Goal: Information Seeking & Learning: Check status

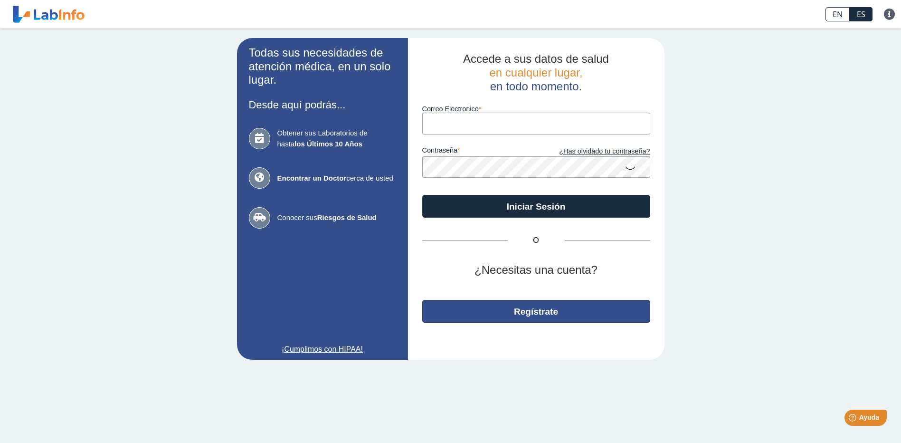
click at [534, 319] on button "Regístrate" at bounding box center [536, 311] width 228 height 23
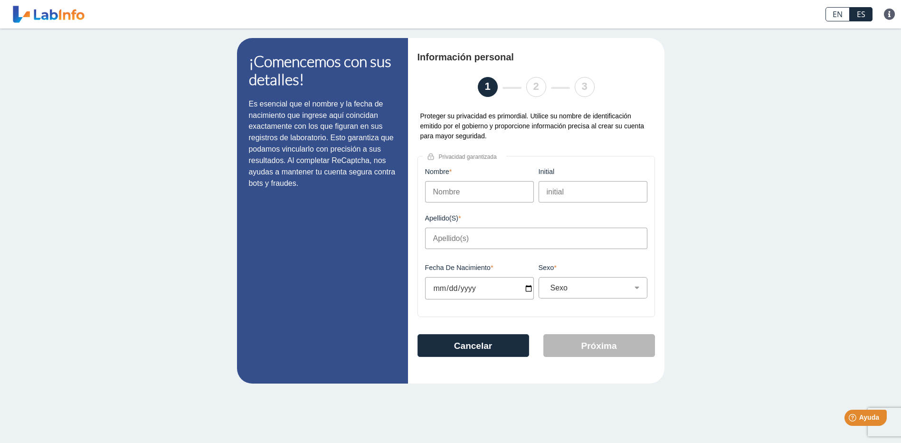
click at [445, 192] on input "Nombre" at bounding box center [479, 191] width 109 height 21
type input "[PERSON_NAME]"
click at [548, 194] on input "initial" at bounding box center [593, 191] width 109 height 21
type input "C"
click at [484, 233] on input "Apellido(s)" at bounding box center [536, 238] width 222 height 21
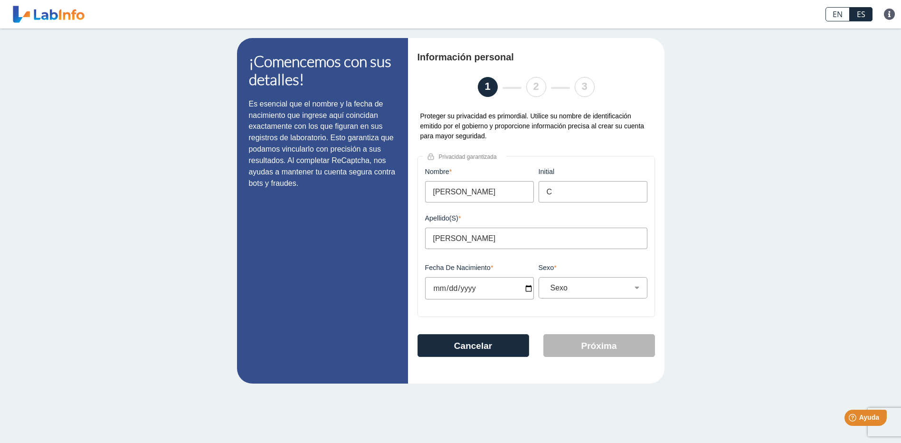
type input "[PERSON_NAME]"
click at [445, 293] on input "Fecha de Nacimiento" at bounding box center [479, 288] width 109 height 22
type input "[DATE]"
click at [638, 290] on select "Sexo Masculino Femenino" at bounding box center [597, 287] width 100 height 9
select select "M"
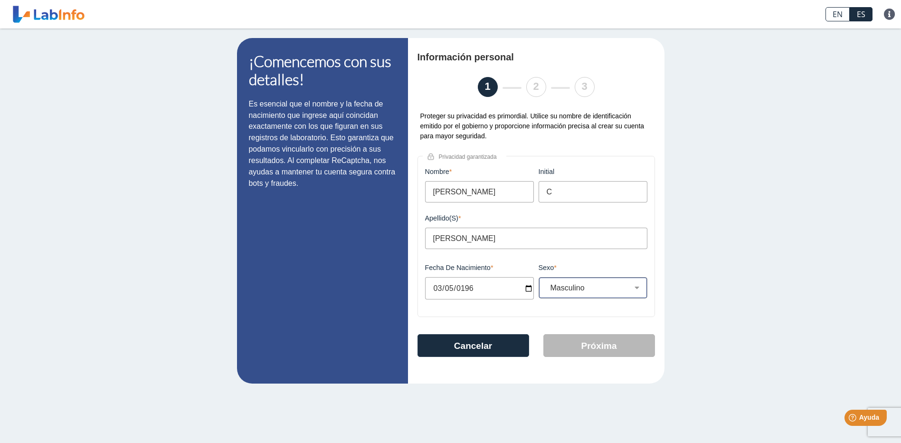
click at [547, 286] on select "Sexo Masculino Femenino" at bounding box center [597, 287] width 100 height 9
click at [599, 353] on button "Próxima" at bounding box center [600, 345] width 112 height 23
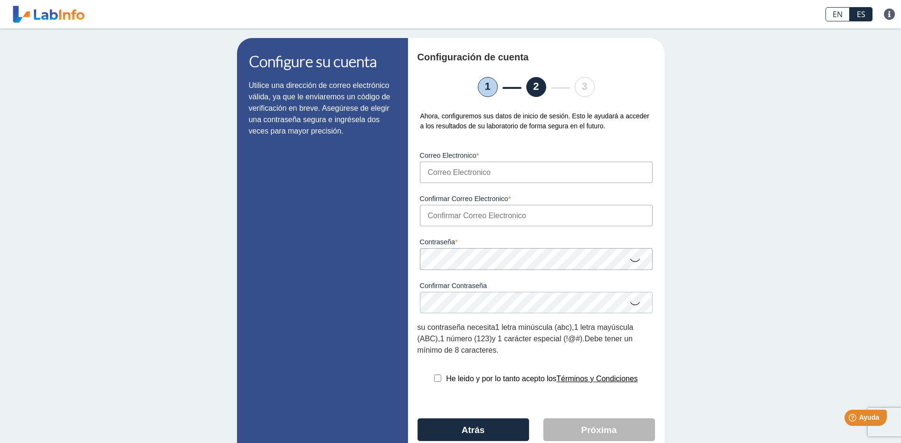
click at [441, 171] on input "Correo Electronico" at bounding box center [536, 172] width 233 height 21
type input "[EMAIL_ADDRESS][DOMAIN_NAME]"
click at [430, 216] on input "Confirmar Correo Electronico" at bounding box center [536, 215] width 233 height 21
type input "[EMAIL_ADDRESS][DOMAIN_NAME]"
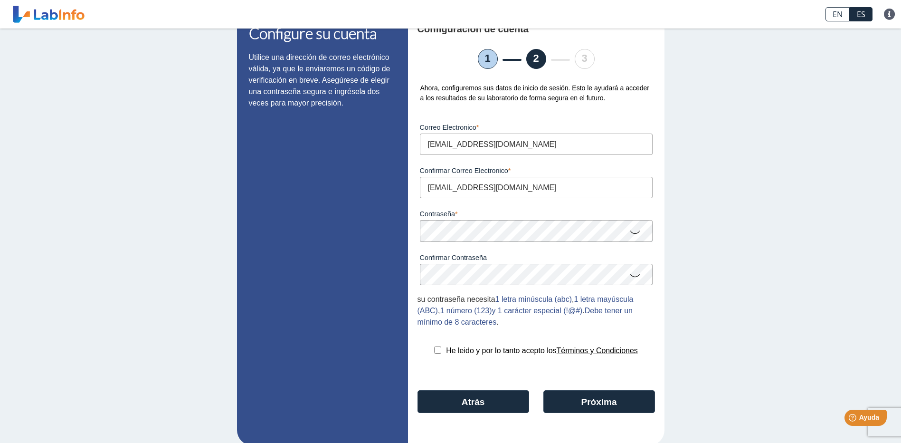
scroll to position [44, 0]
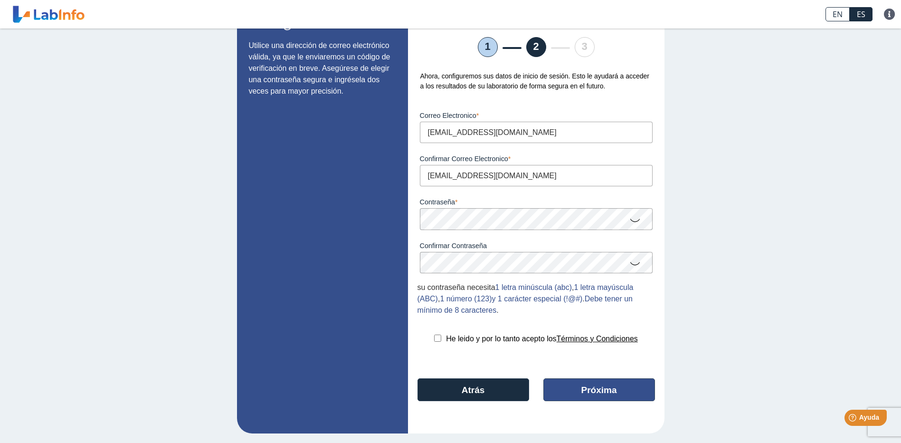
click at [586, 383] on button "Próxima" at bounding box center [600, 389] width 112 height 23
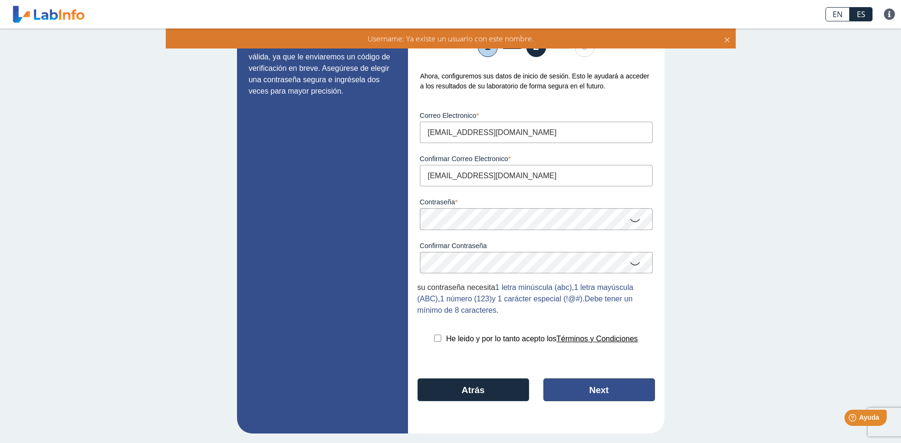
click at [594, 386] on button "Next" at bounding box center [600, 389] width 112 height 23
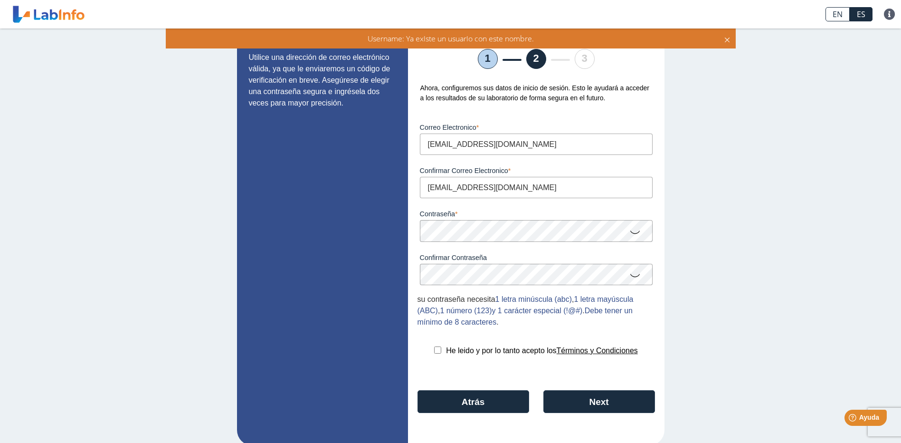
scroll to position [0, 0]
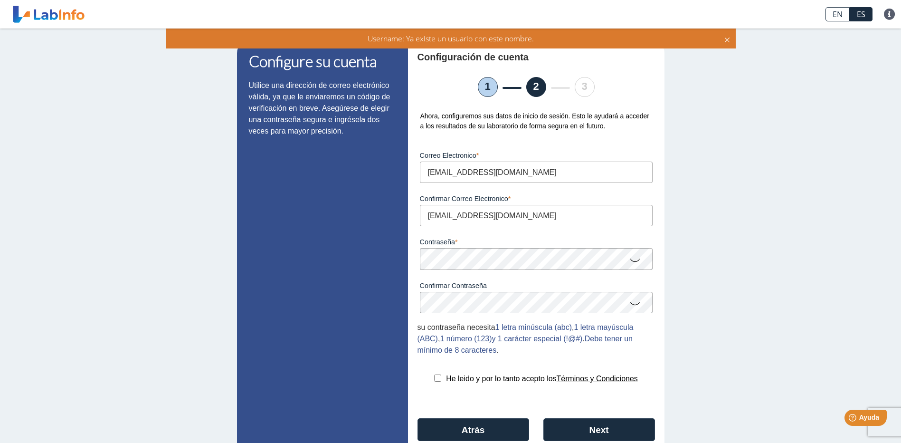
click at [434, 382] on input "checkbox" at bounding box center [437, 377] width 7 height 7
checkbox input "true"
click at [598, 433] on button "Next" at bounding box center [600, 429] width 112 height 23
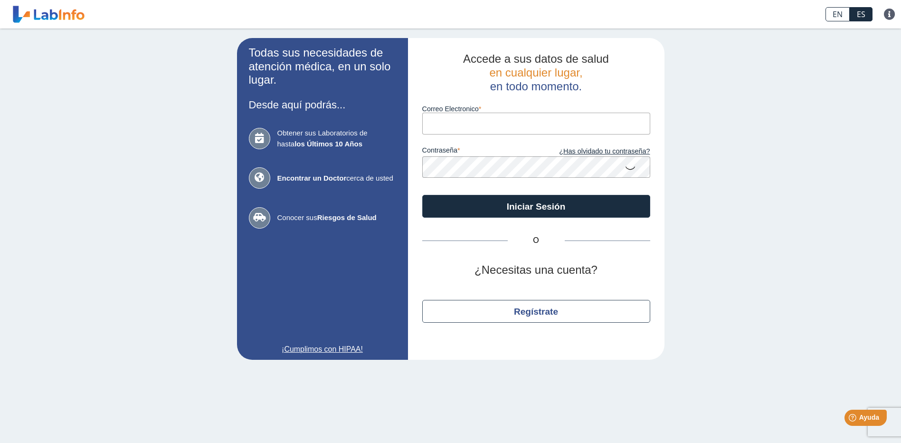
click at [473, 120] on input "Correo Electronico" at bounding box center [536, 123] width 228 height 21
click at [464, 119] on input "Correo Electronico" at bounding box center [536, 123] width 228 height 21
type input "[EMAIL_ADDRESS][DOMAIN_NAME]"
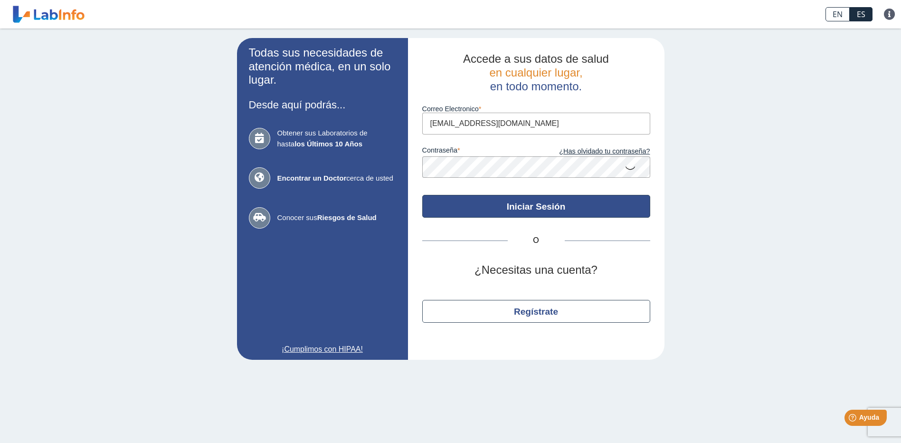
click at [564, 209] on button "Iniciar Sesión" at bounding box center [536, 206] width 228 height 23
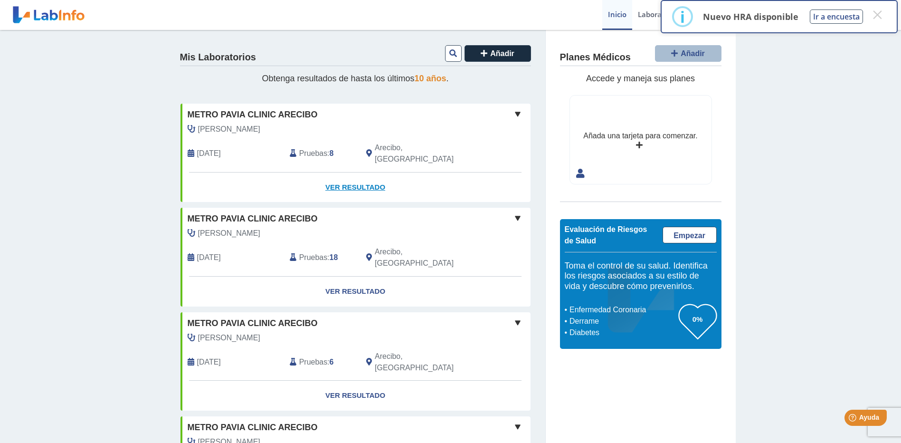
click at [343, 174] on link "Ver Resultado" at bounding box center [356, 187] width 350 height 30
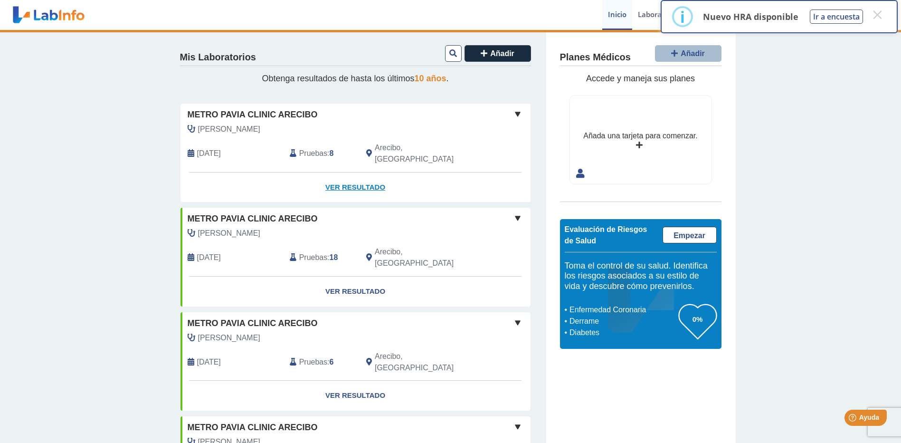
click at [343, 174] on link "Ver Resultado" at bounding box center [356, 187] width 350 height 30
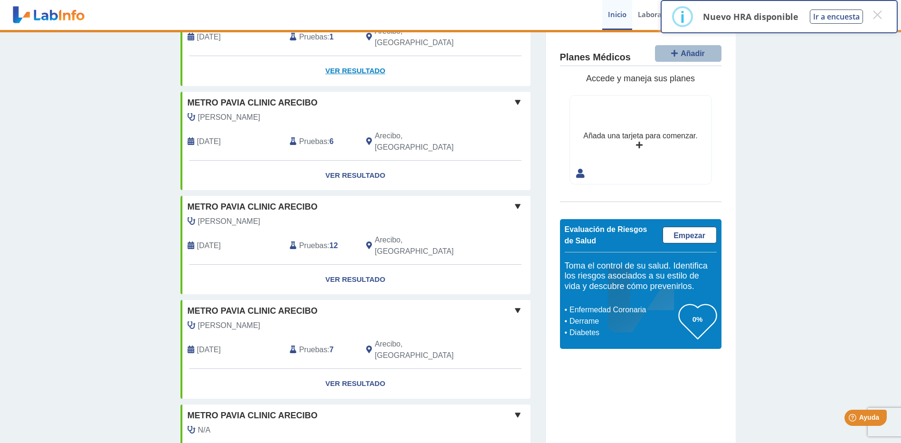
scroll to position [642, 0]
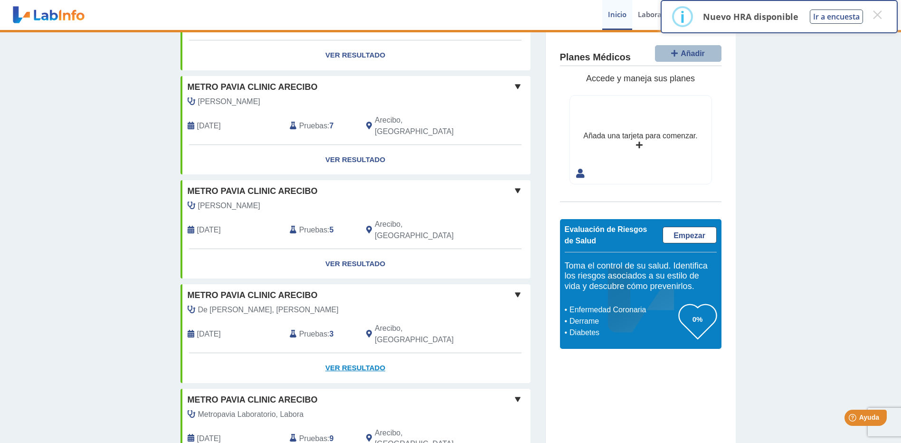
scroll to position [1070, 0]
click at [352, 248] on link "Ver Resultado" at bounding box center [356, 263] width 350 height 30
click at [877, 16] on button "×" at bounding box center [877, 14] width 17 height 17
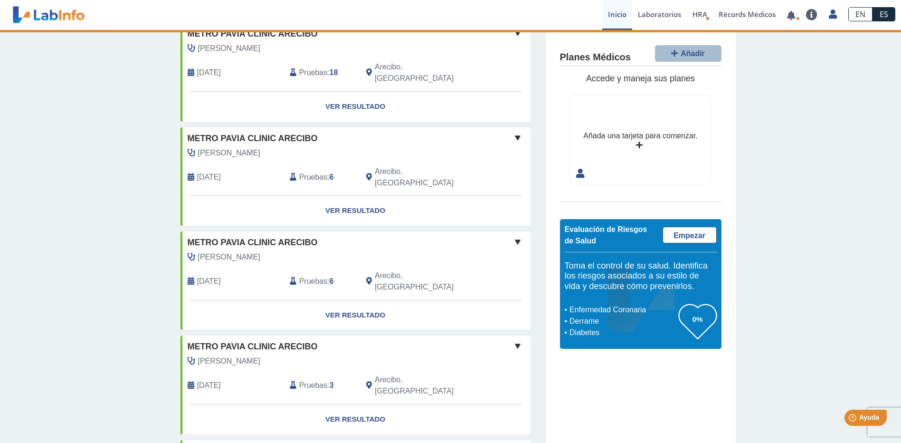
scroll to position [0, 0]
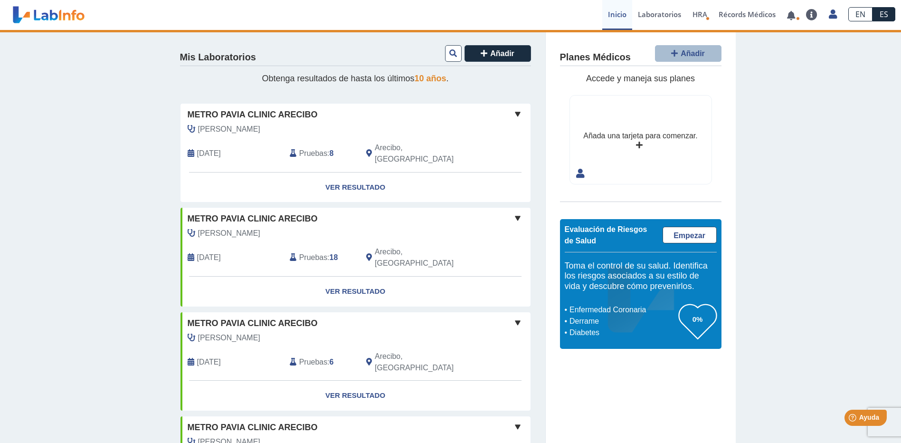
click at [513, 212] on span at bounding box center [517, 217] width 11 height 11
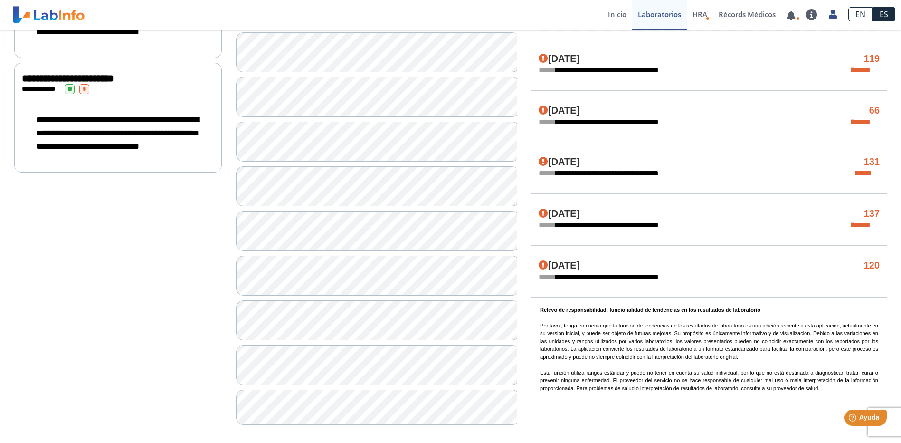
scroll to position [550, 0]
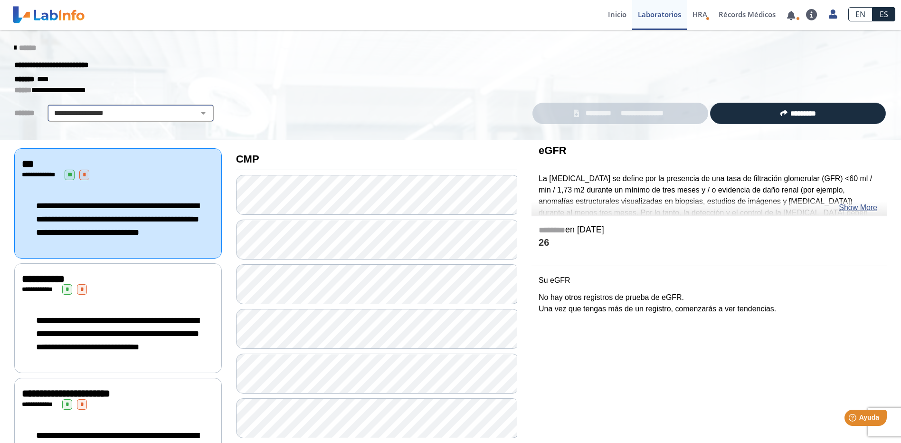
click at [198, 115] on select "**********" at bounding box center [130, 112] width 161 height 11
click at [50, 107] on select "**********" at bounding box center [130, 112] width 161 height 11
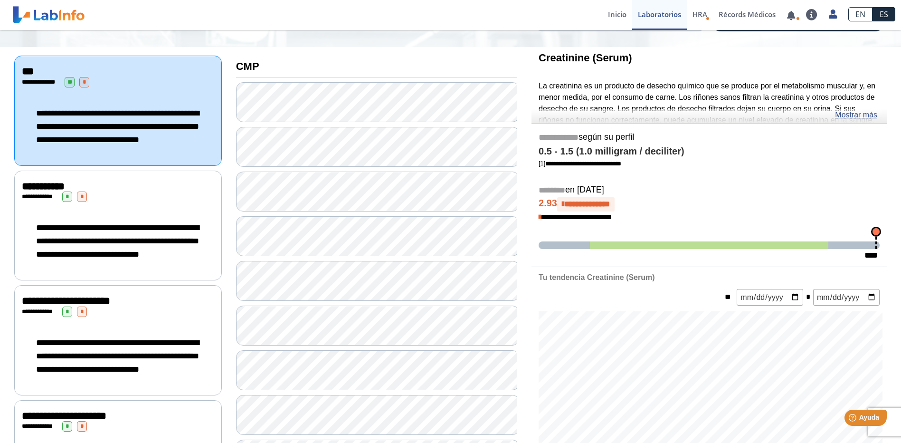
scroll to position [95, 0]
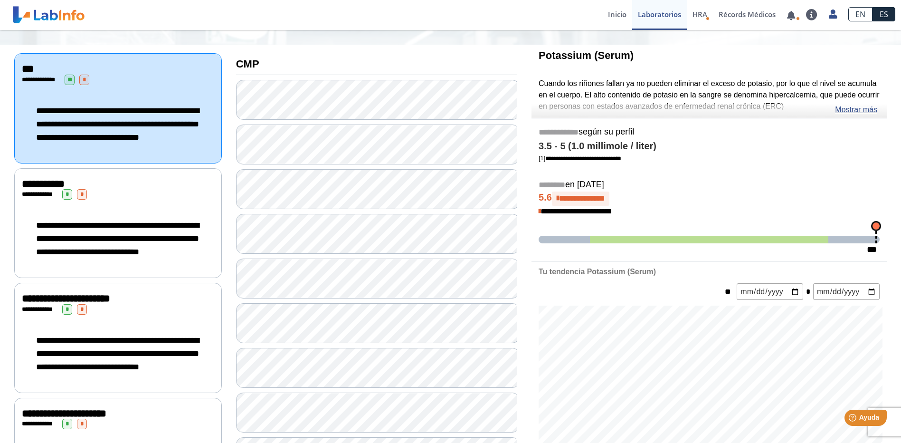
scroll to position [190, 0]
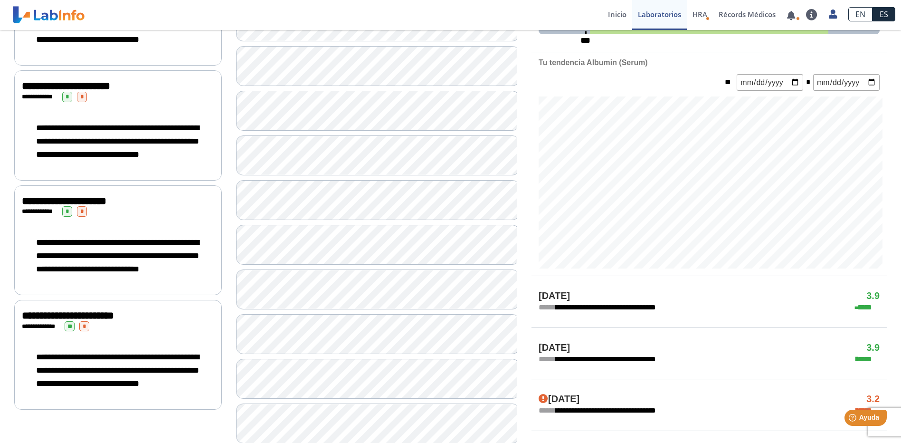
scroll to position [333, 0]
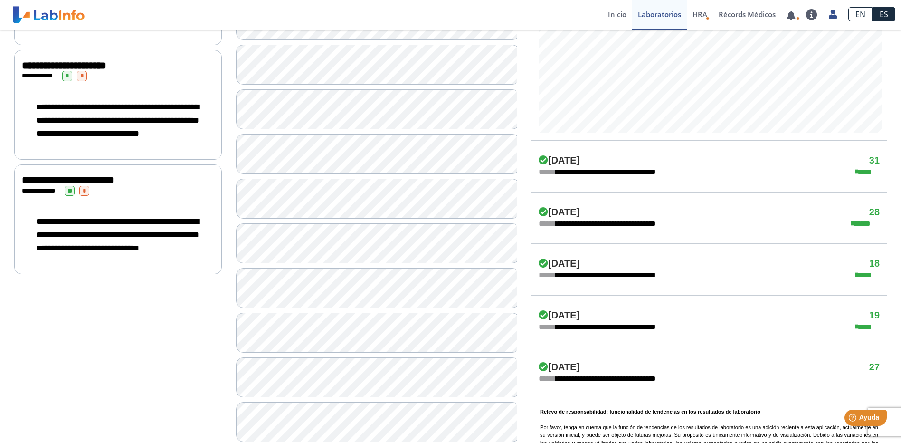
scroll to position [475, 0]
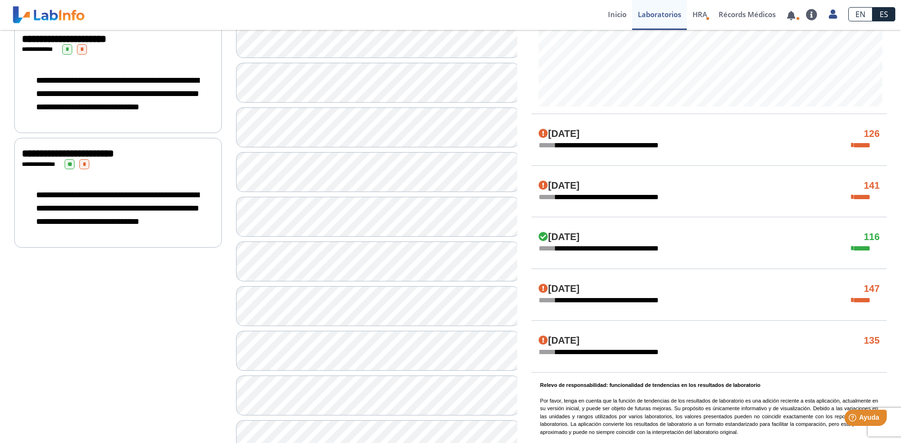
scroll to position [475, 0]
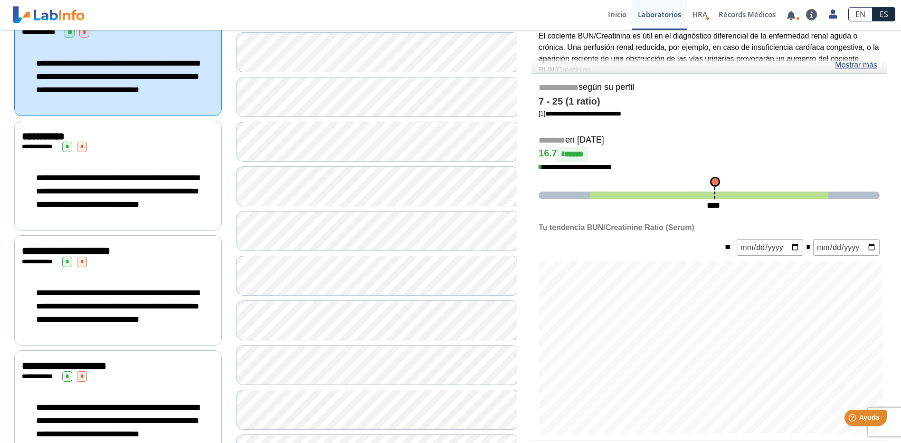
scroll to position [190, 0]
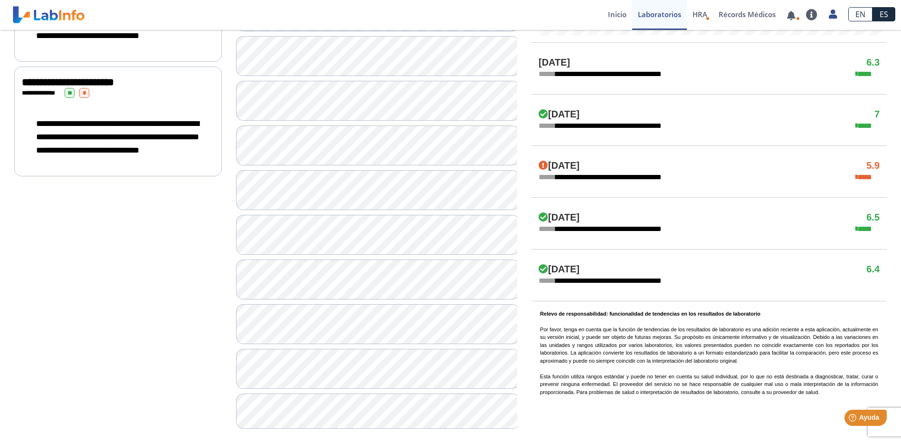
scroll to position [550, 0]
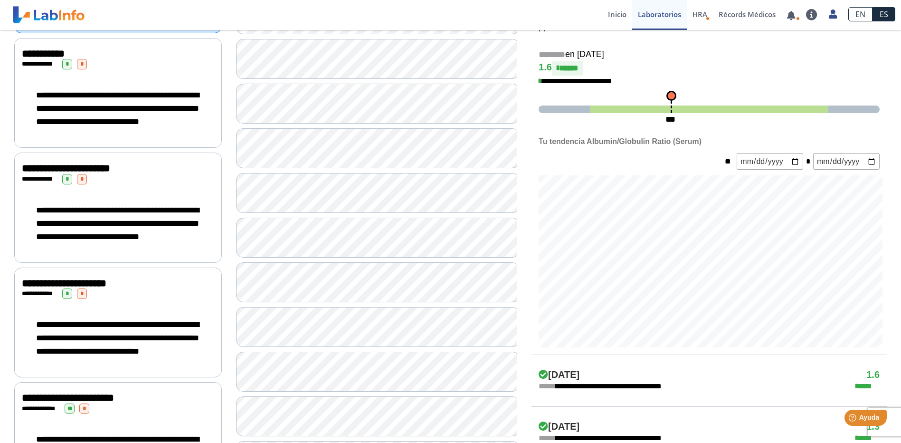
scroll to position [170, 0]
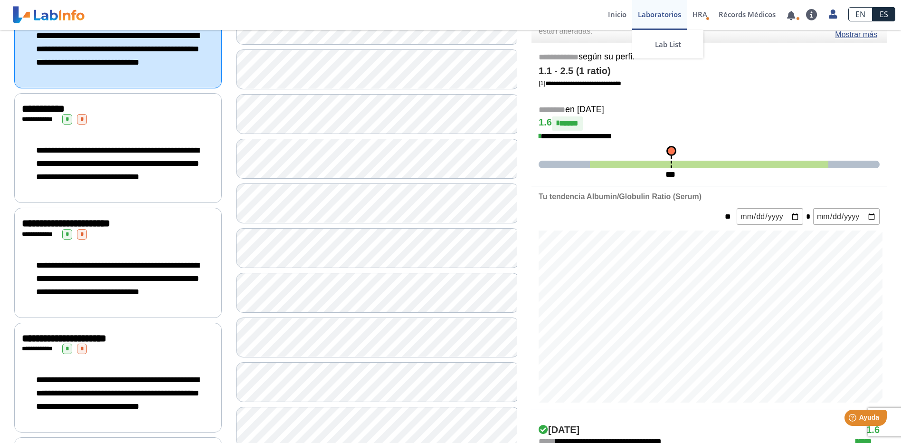
click at [654, 10] on link "Laboratorios" at bounding box center [659, 15] width 55 height 30
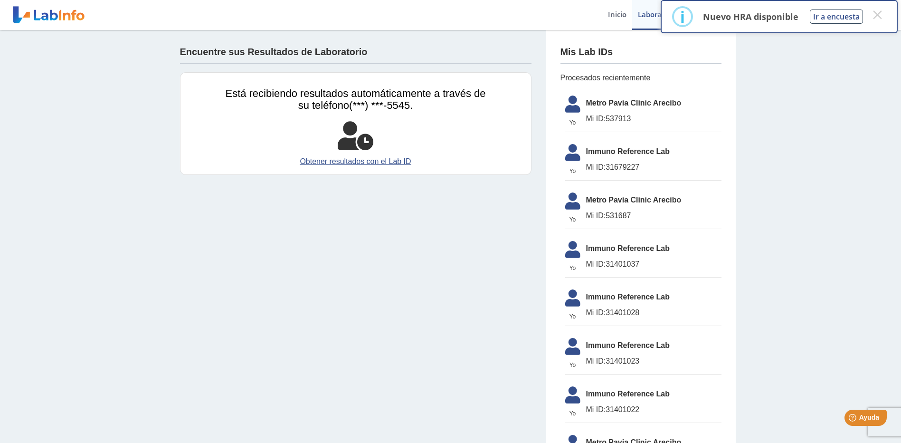
click at [595, 104] on span "Metro Pavia Clinic Arecibo" at bounding box center [653, 102] width 135 height 11
click at [598, 118] on span "Mi ID:" at bounding box center [596, 118] width 20 height 8
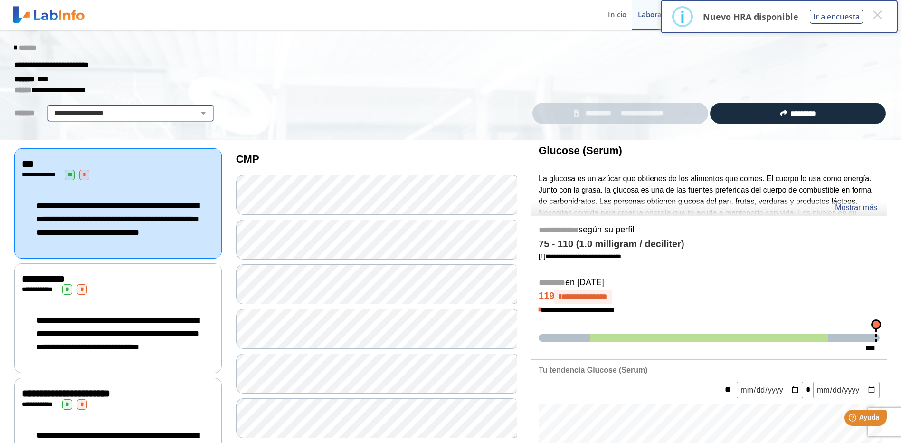
click at [196, 108] on select "**********" at bounding box center [130, 112] width 161 height 11
click at [285, 106] on div "**********" at bounding box center [265, 113] width 517 height 17
click at [14, 46] on icon at bounding box center [15, 48] width 2 height 8
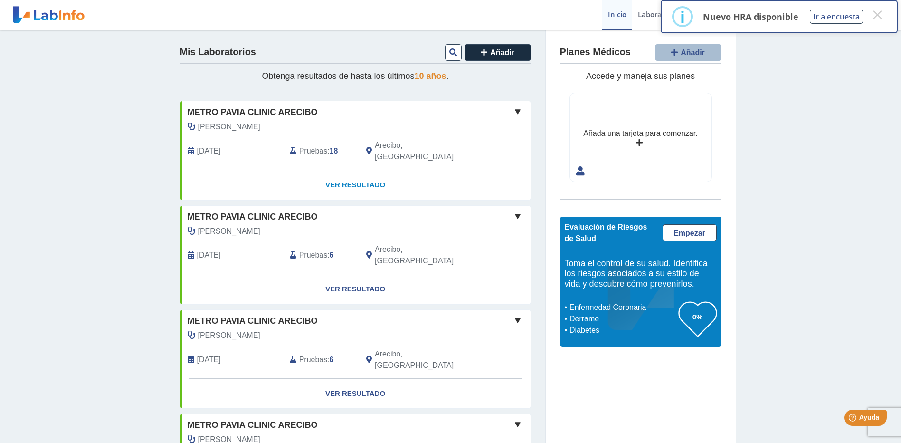
click at [355, 171] on link "Ver Resultado" at bounding box center [356, 185] width 350 height 30
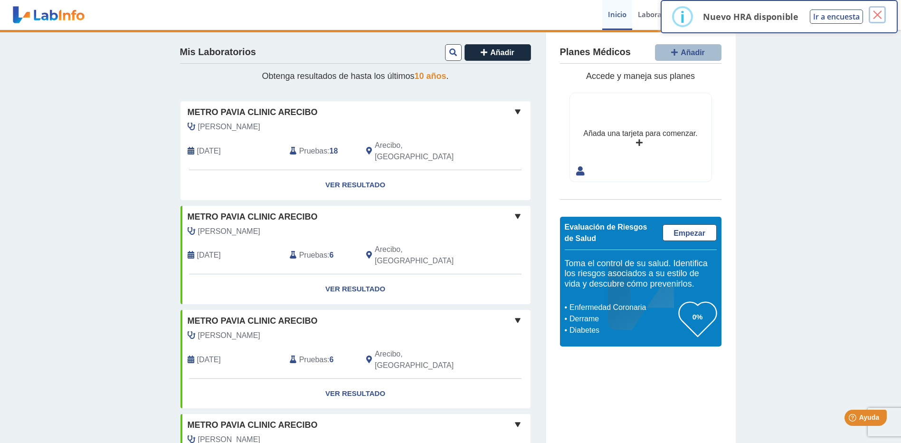
click at [878, 15] on button "×" at bounding box center [877, 14] width 17 height 17
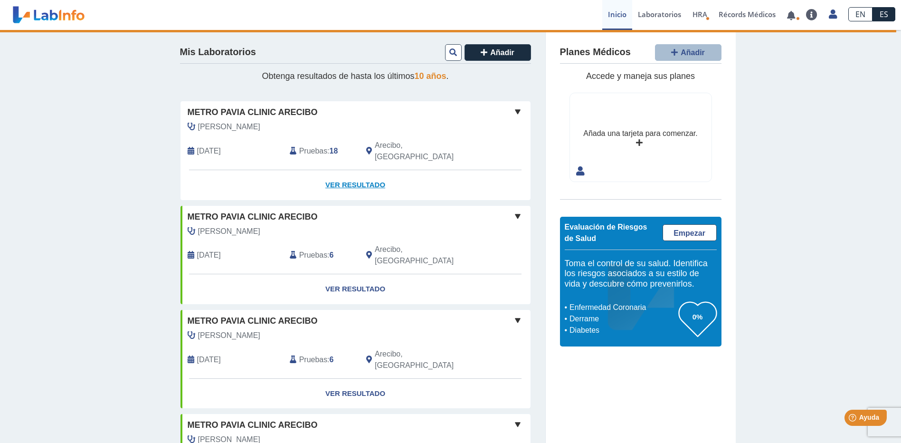
click at [358, 170] on link "Ver Resultado" at bounding box center [356, 185] width 350 height 30
click at [205, 145] on span "[DATE]" at bounding box center [209, 150] width 24 height 11
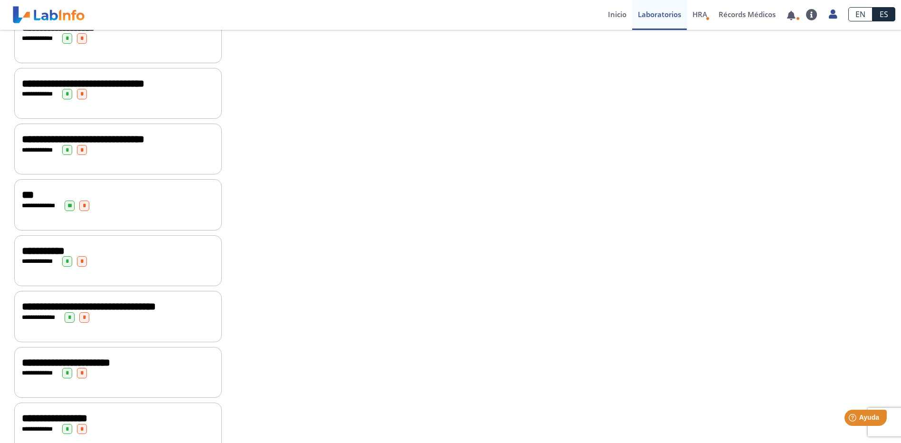
scroll to position [428, 0]
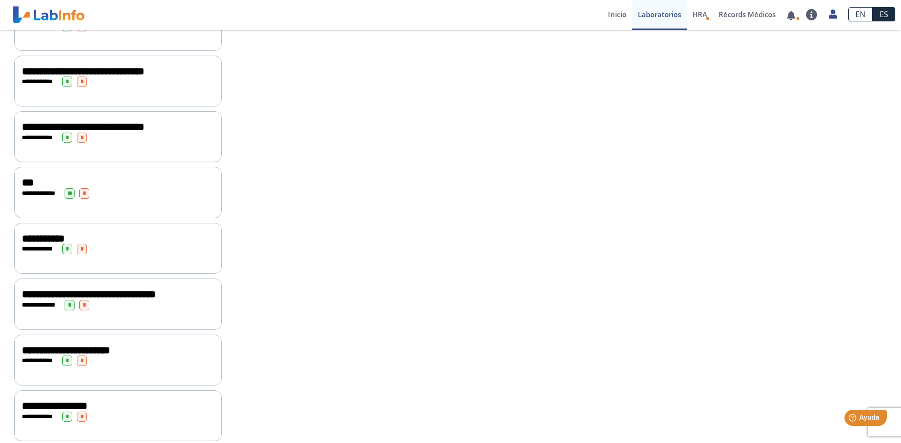
click at [52, 233] on span "**********" at bounding box center [43, 238] width 43 height 10
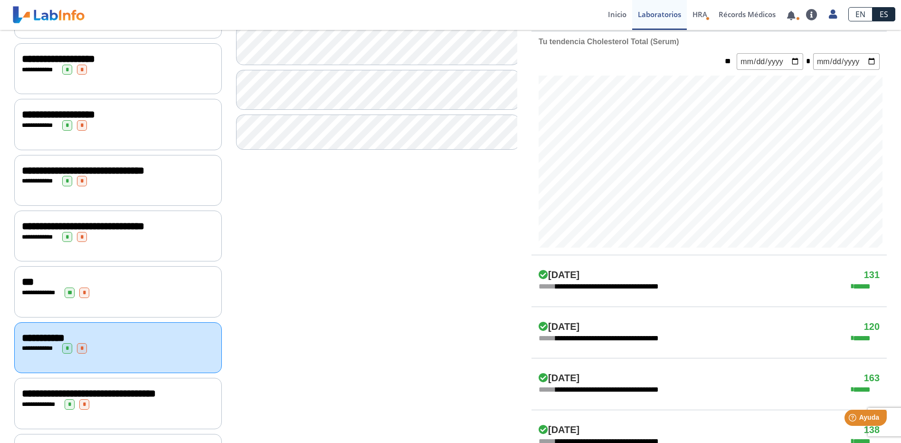
scroll to position [326, 0]
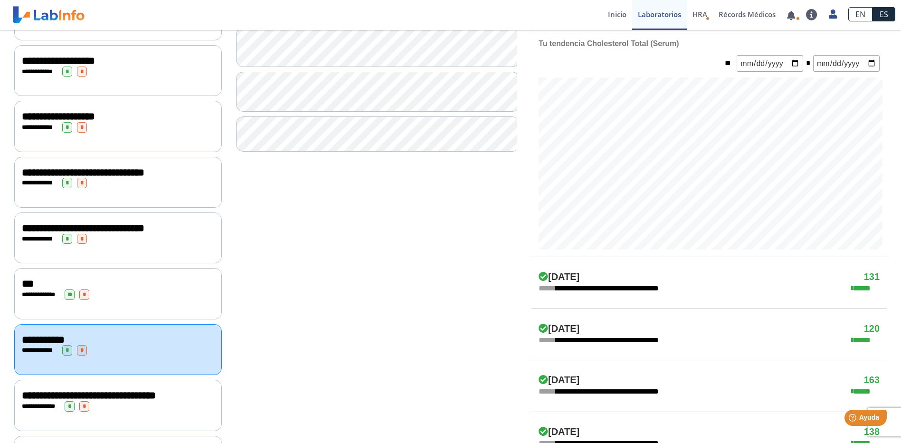
drag, startPoint x: 258, startPoint y: 171, endPoint x: 268, endPoint y: 173, distance: 10.2
